Goal: Information Seeking & Learning: Learn about a topic

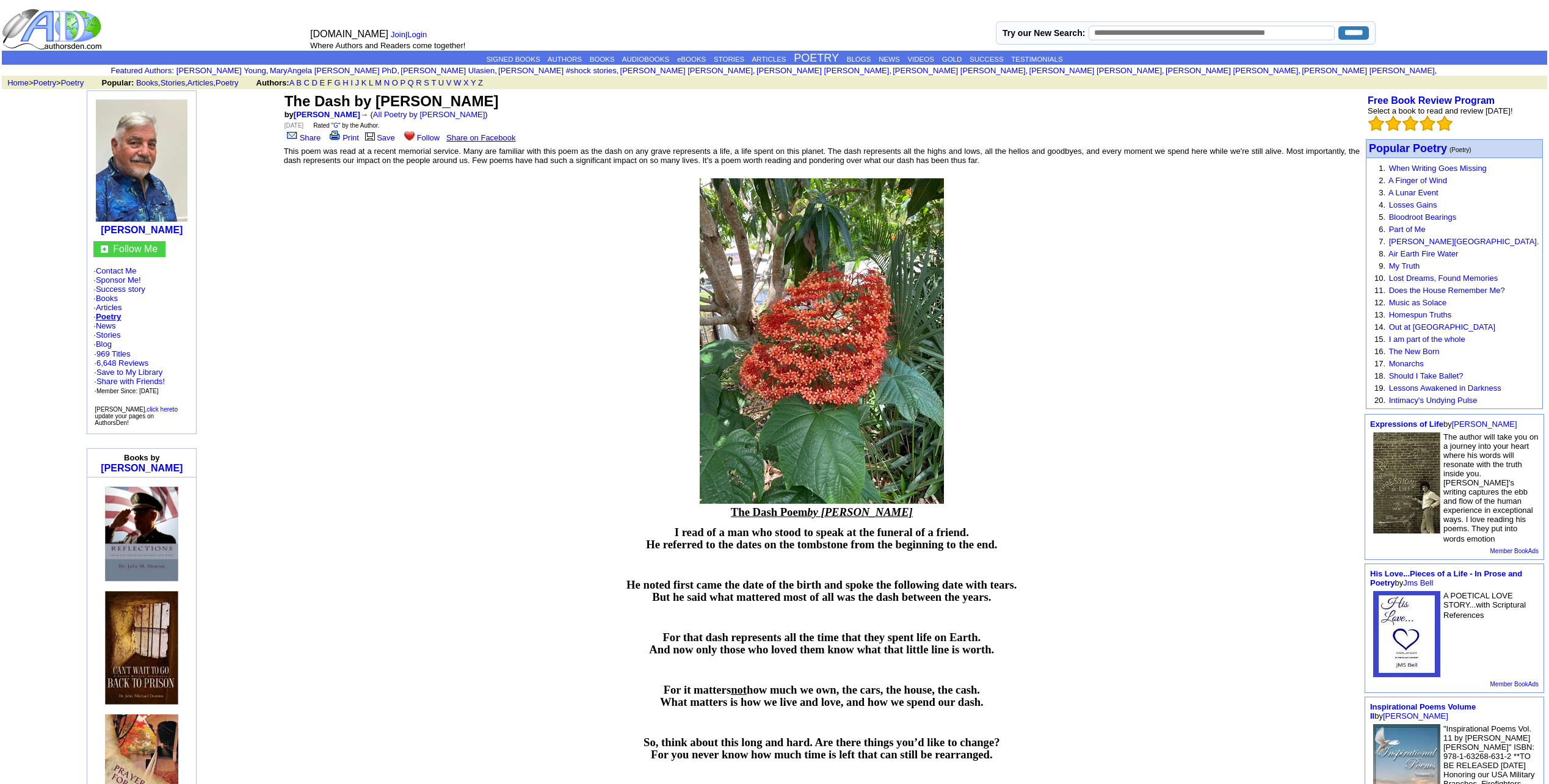
click at [751, 513] on span "The Dash Poem by [PERSON_NAME]" at bounding box center [821, 511] width 182 height 13
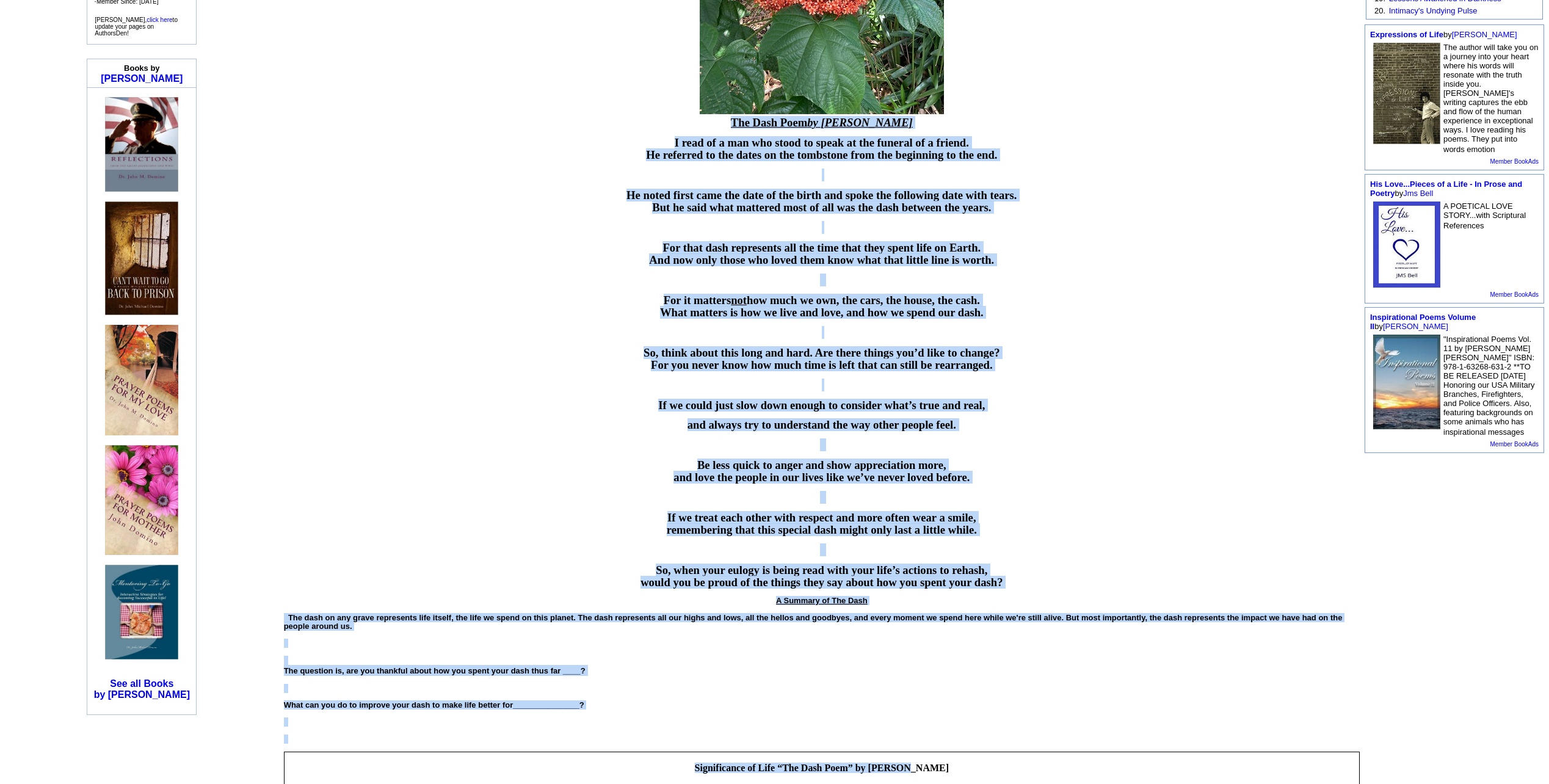
scroll to position [448, 0]
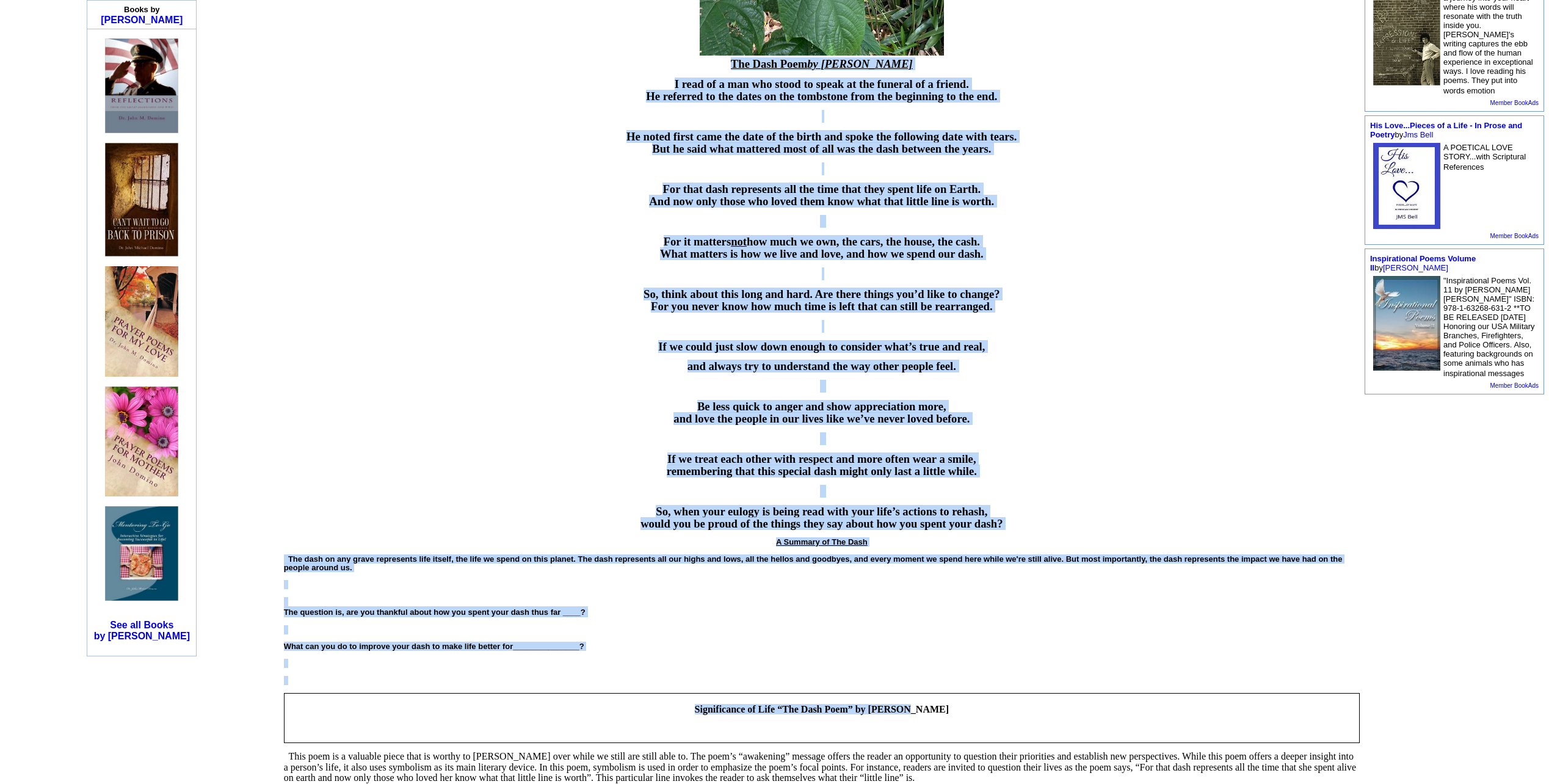
drag, startPoint x: 752, startPoint y: 512, endPoint x: 1028, endPoint y: 524, distance: 276.3
click at [1028, 524] on font "The Dash Poem by [PERSON_NAME] I read of a man who stood to speak at the funera…" at bounding box center [822, 499] width 1076 height 882
copy font "Lor Ipsu Dolo si Ametc Adipi E sedd ei t inc utl etdol ma aliqu en adm veniamq …"
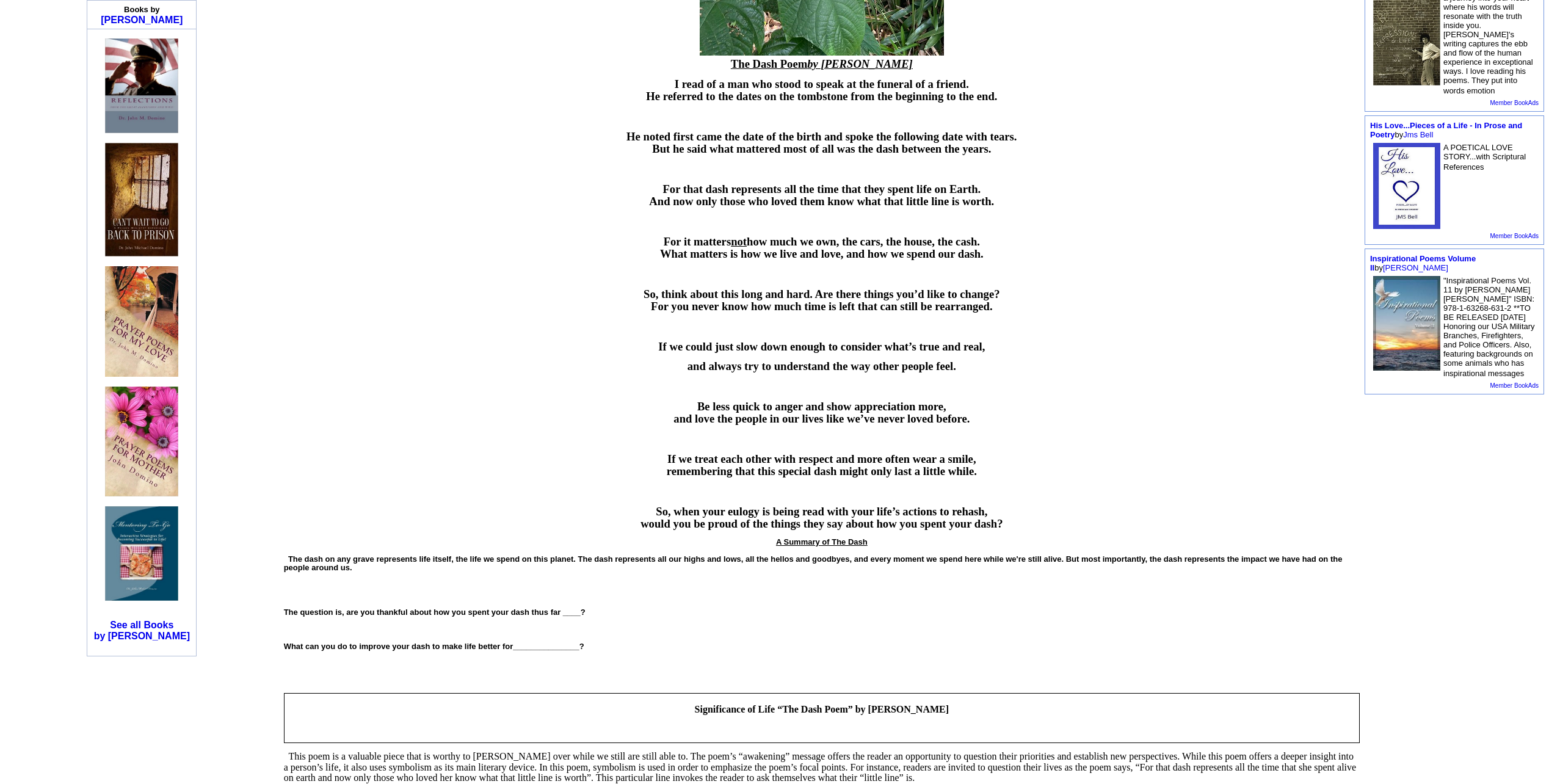
click at [824, 544] on span "A Summary of The Dash" at bounding box center [821, 541] width 92 height 9
click at [819, 546] on span "A Summary of The Dash" at bounding box center [821, 541] width 92 height 9
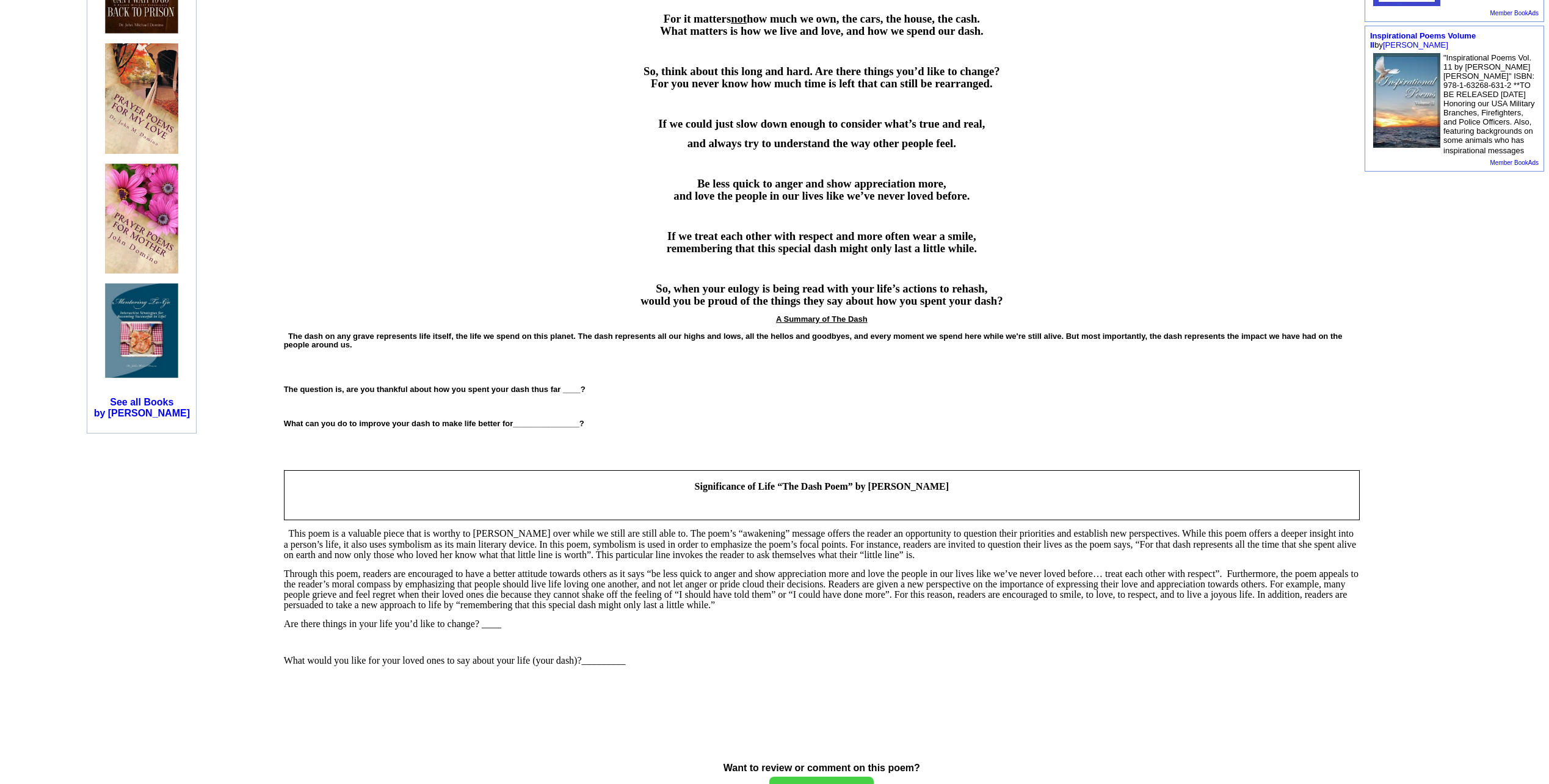
scroll to position [692, 0]
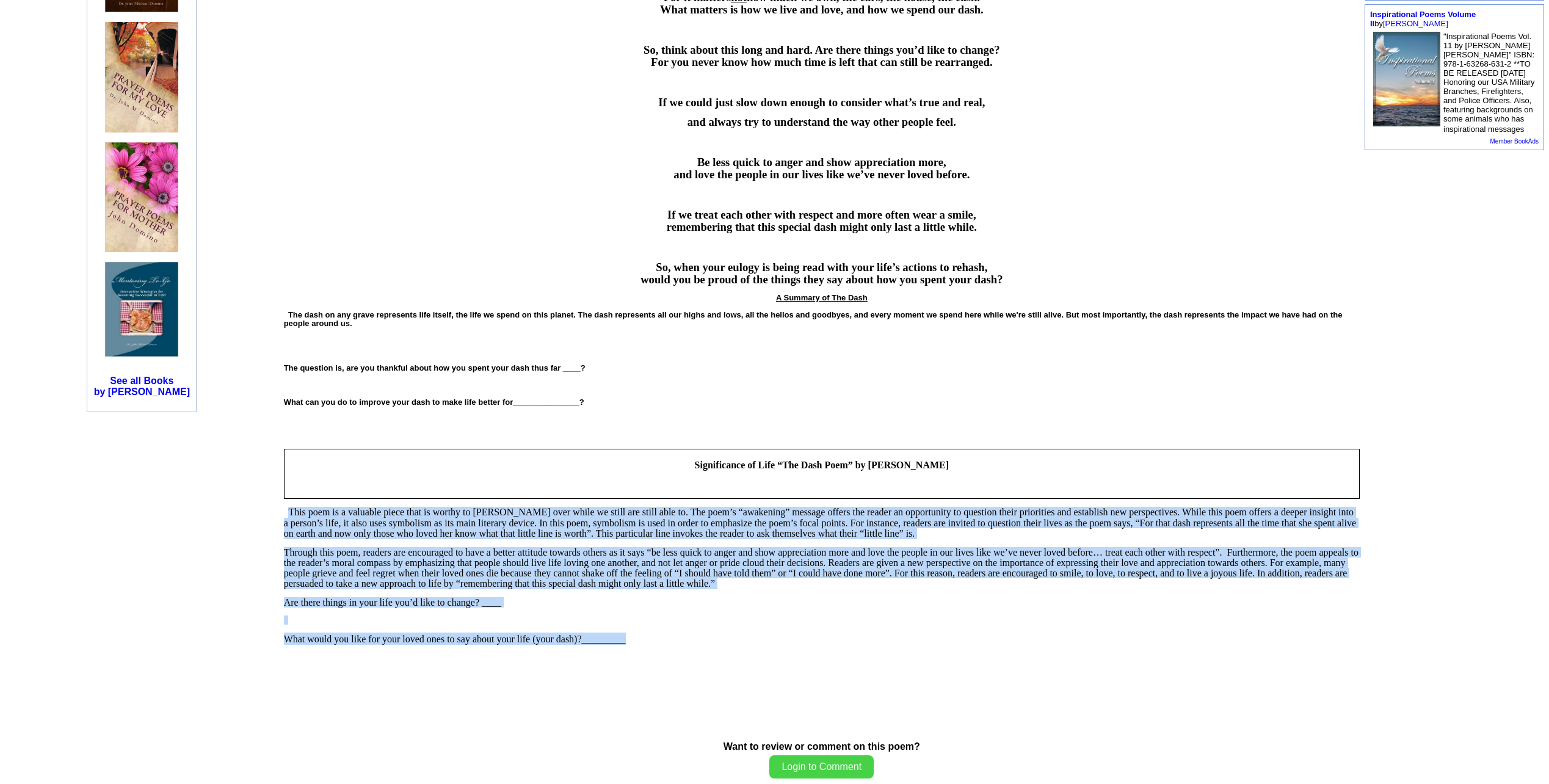
drag, startPoint x: 288, startPoint y: 512, endPoint x: 667, endPoint y: 640, distance: 400.0
click at [667, 640] on font "The Dash Poem by [PERSON_NAME] I read of a man who stood to speak at the funera…" at bounding box center [822, 254] width 1076 height 882
copy font "Lore ipsu do s ametcons adipi elit se doeius te incidi utla etdol ma aliqu eni …"
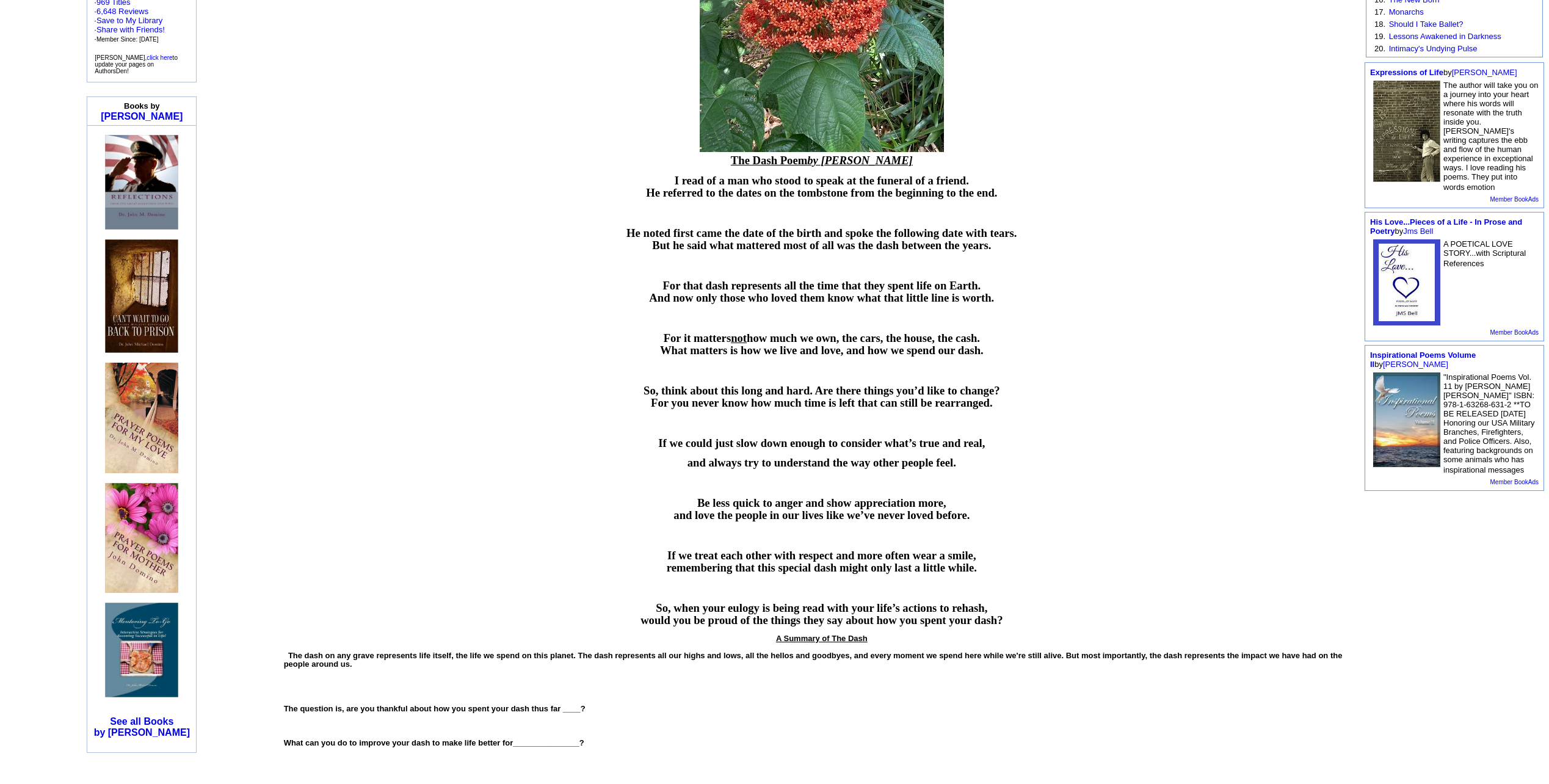
scroll to position [427, 0]
